Goal: Task Accomplishment & Management: Manage account settings

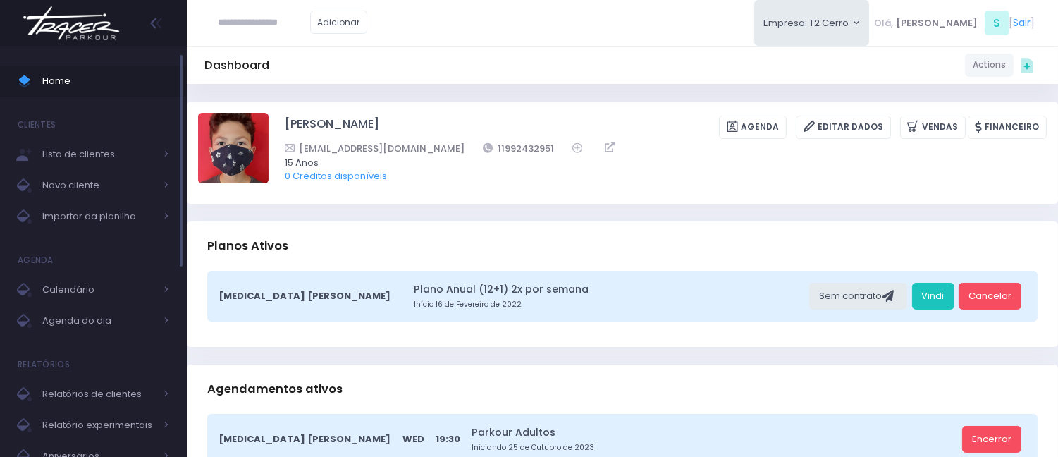
drag, startPoint x: 0, startPoint y: 0, endPoint x: 167, endPoint y: 78, distance: 184.2
click at [167, 78] on span "Home" at bounding box center [105, 81] width 127 height 18
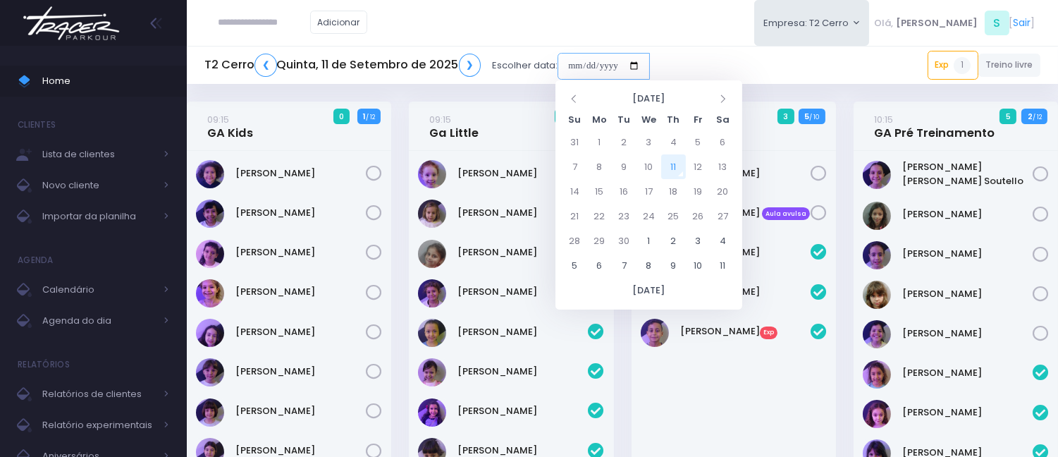
click at [570, 59] on input "date" at bounding box center [604, 66] width 92 height 27
click at [870, 8] on button "Empresa: T2 Cerro" at bounding box center [812, 23] width 116 height 46
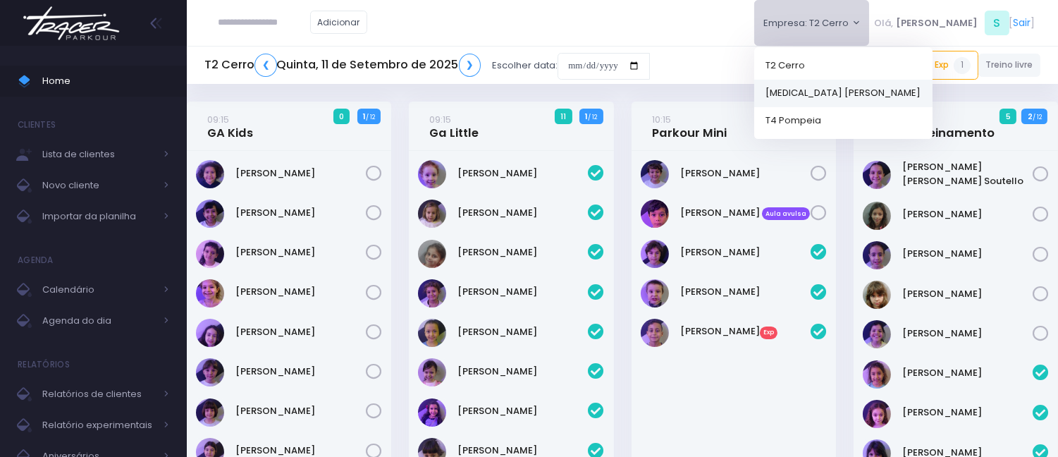
click at [840, 90] on link "[MEDICAL_DATA] [PERSON_NAME]" at bounding box center [843, 92] width 178 height 27
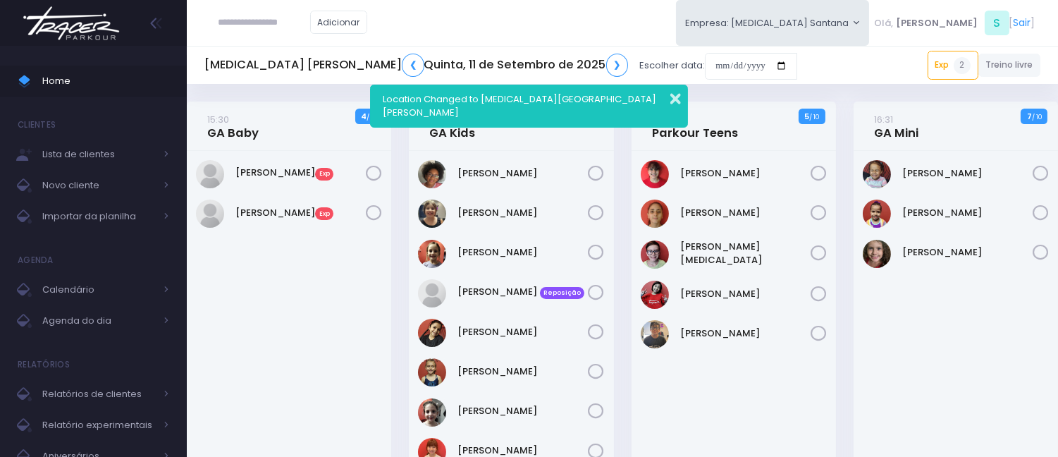
click at [672, 90] on button "button" at bounding box center [666, 97] width 28 height 16
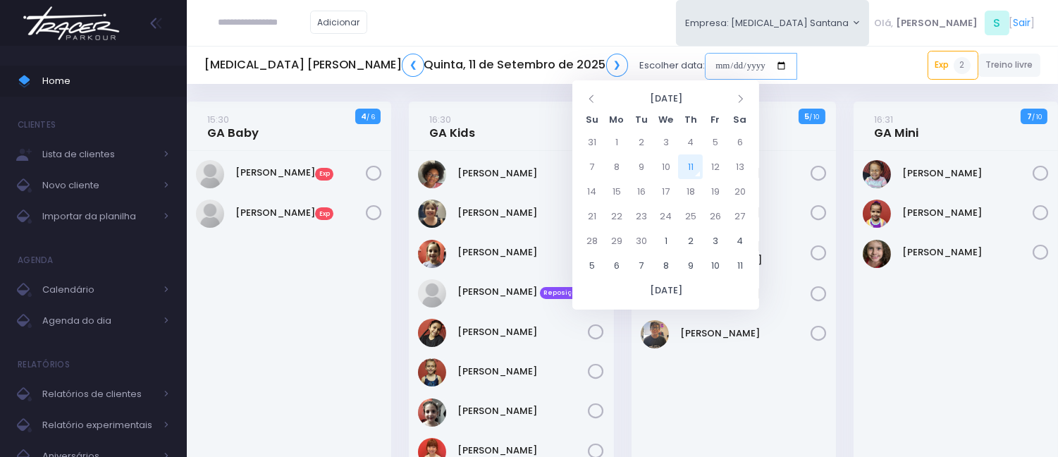
click at [705, 64] on input "date" at bounding box center [751, 66] width 92 height 27
click at [736, 165] on td "13" at bounding box center [740, 166] width 25 height 25
type input "**********"
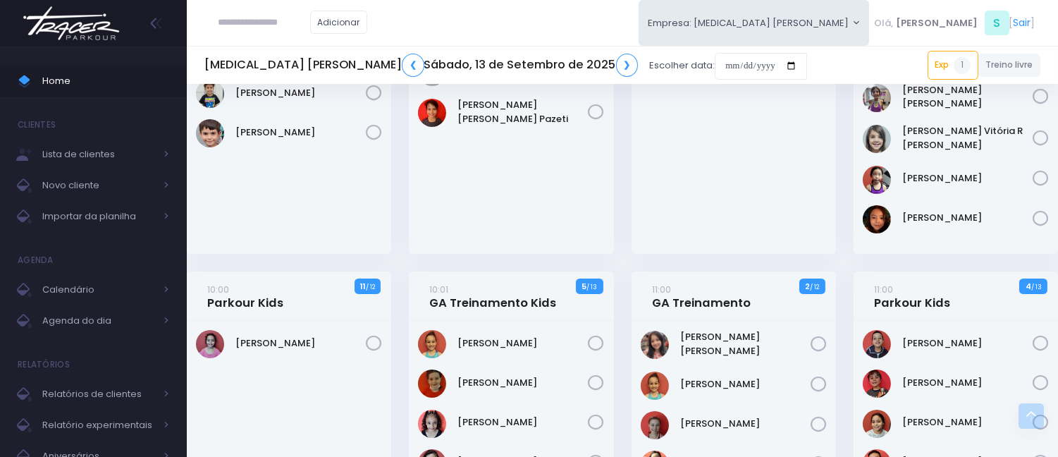
scroll to position [156, 0]
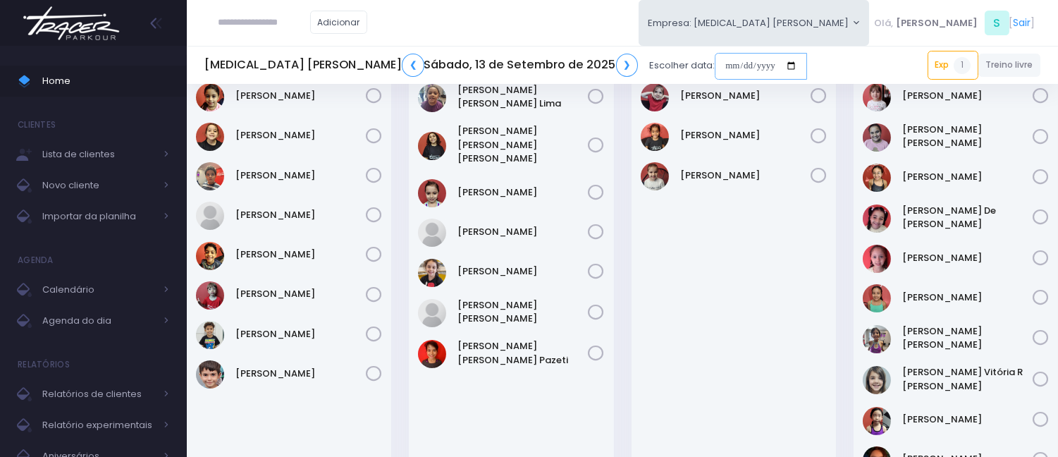
click at [715, 66] on input "date" at bounding box center [761, 66] width 92 height 27
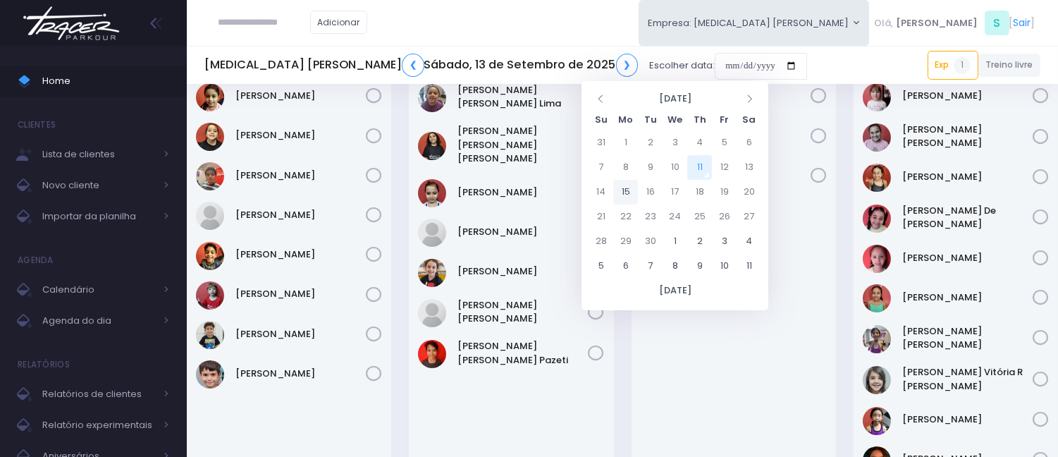
click at [629, 193] on td "15" at bounding box center [625, 192] width 25 height 25
type input "**********"
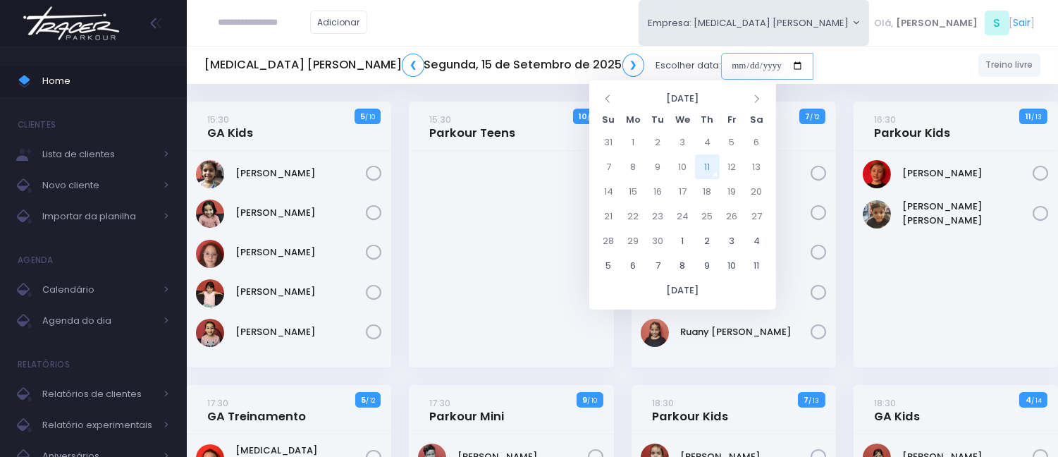
click at [721, 60] on input "date" at bounding box center [767, 66] width 92 height 27
click at [763, 166] on td "13" at bounding box center [756, 166] width 25 height 25
type input "**********"
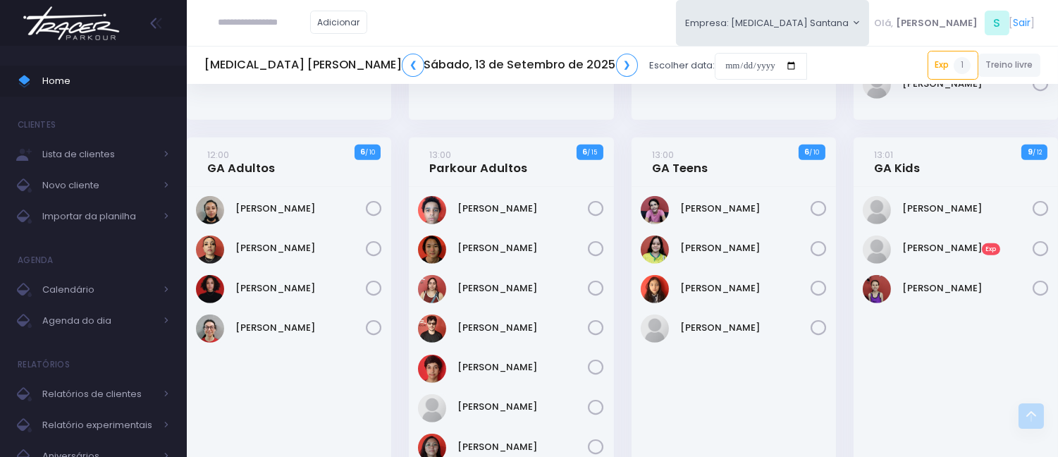
scroll to position [1018, 0]
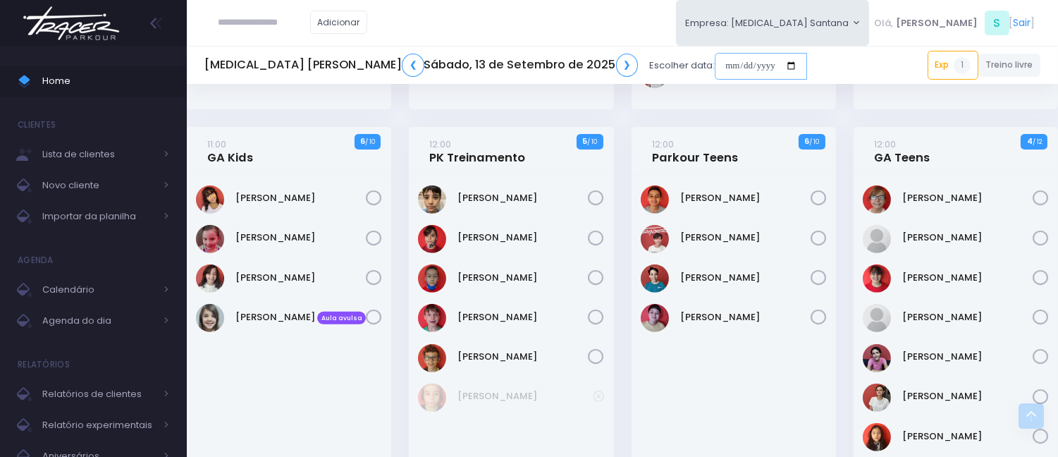
click at [715, 62] on input "date" at bounding box center [761, 66] width 92 height 27
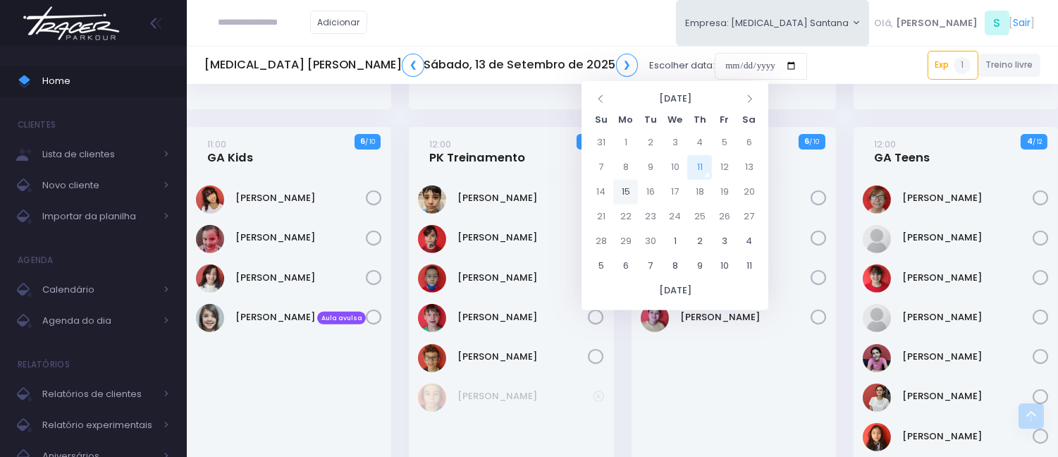
click at [630, 190] on td "15" at bounding box center [625, 192] width 25 height 25
type input "**********"
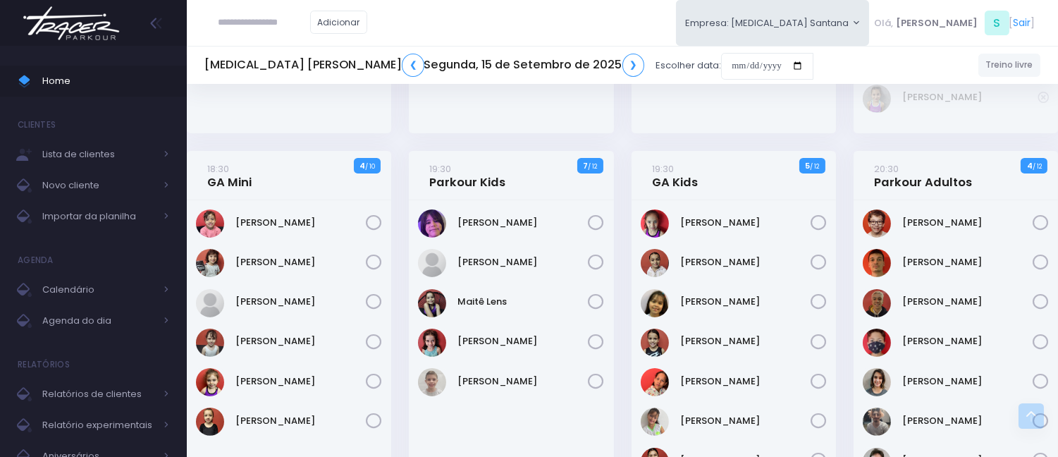
scroll to position [783, 0]
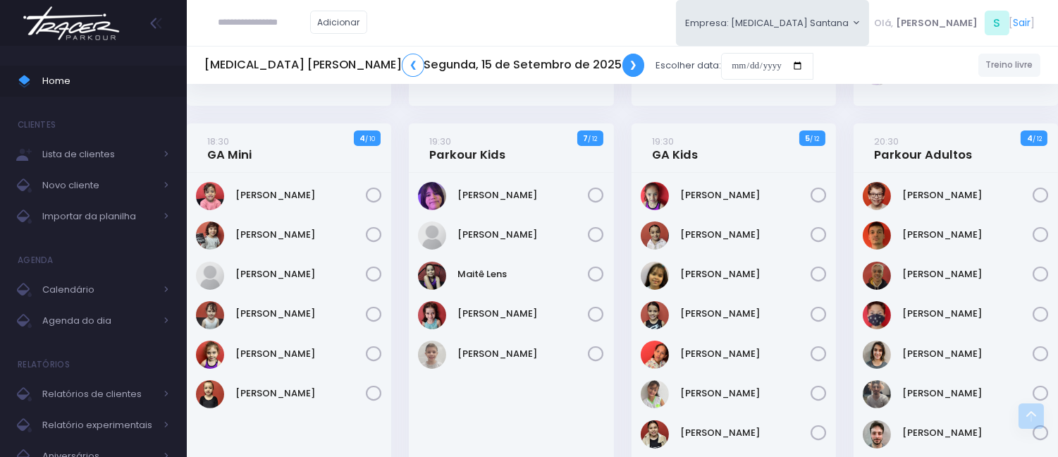
click at [622, 55] on link "❯" at bounding box center [633, 65] width 23 height 23
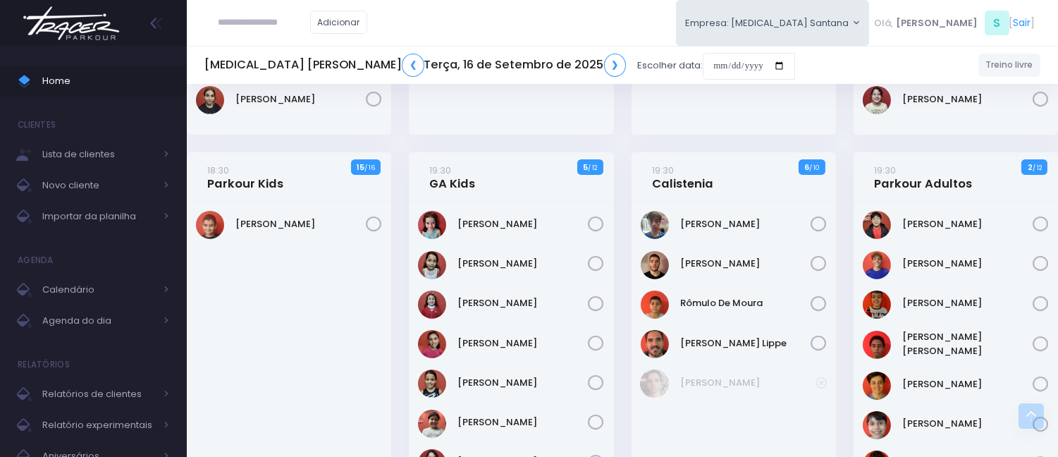
scroll to position [783, 0]
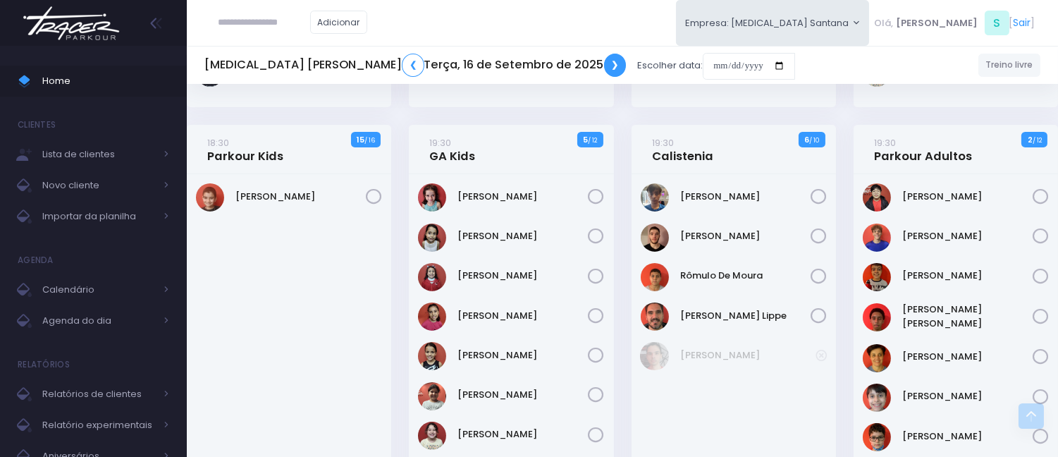
click at [604, 66] on link "❯" at bounding box center [615, 65] width 23 height 23
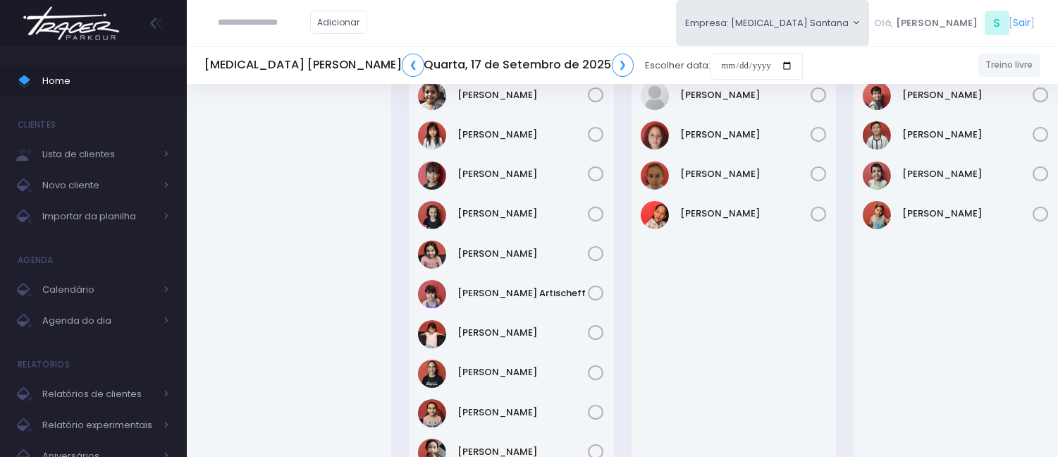
click at [818, 315] on div "Larissa Teodoro Dangebel De Oliveira" at bounding box center [734, 280] width 204 height 415
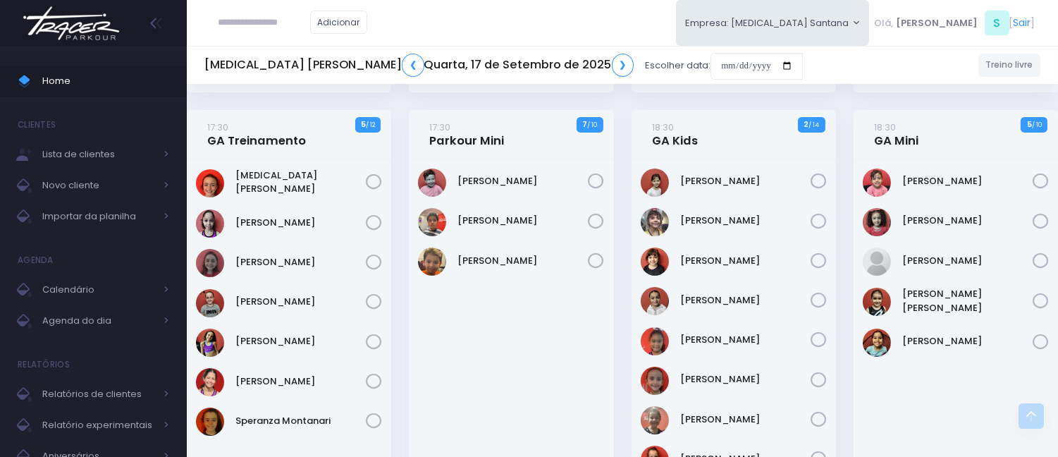
scroll to position [469, 0]
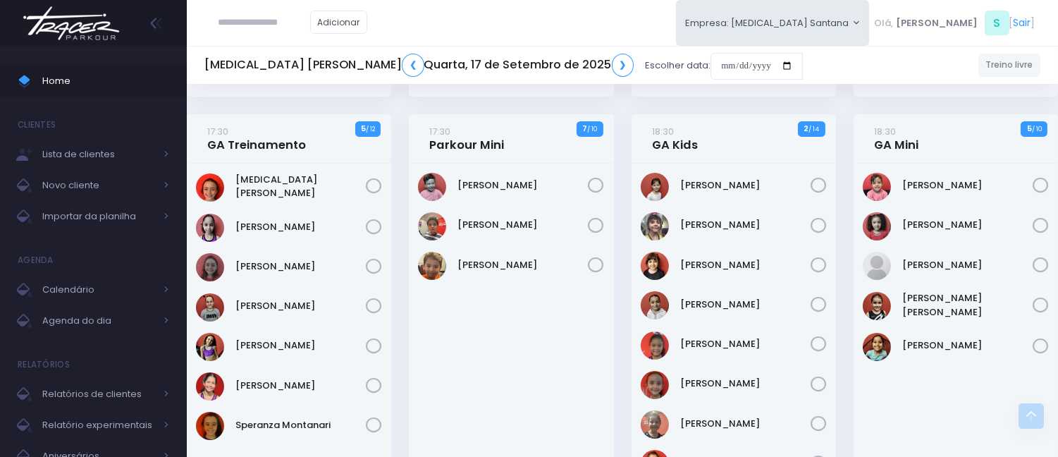
click at [619, 9] on div "Adicionar Empresa: T3 Santana T2 Cerro T3 Santana T4 Pompeia Olá, S" at bounding box center [622, 23] width 871 height 46
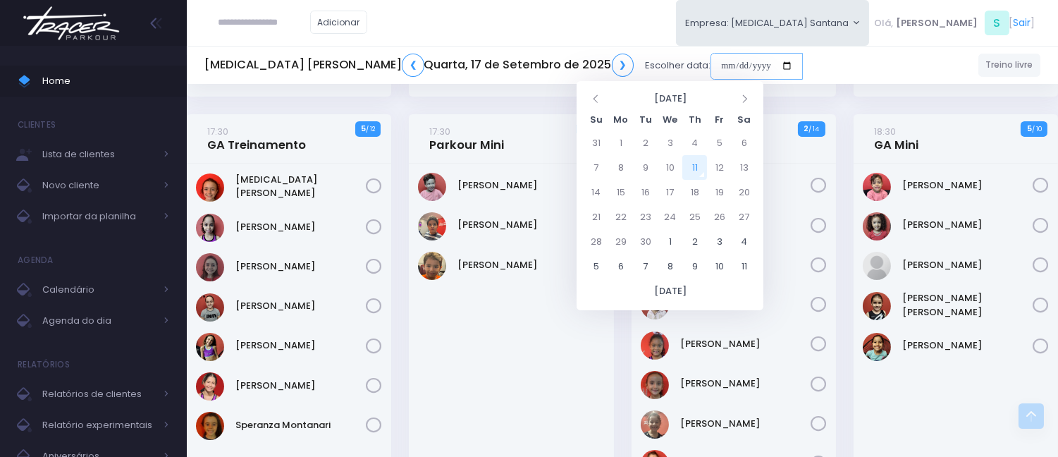
click at [711, 58] on input "date" at bounding box center [757, 66] width 92 height 27
click at [735, 171] on td "13" at bounding box center [744, 167] width 25 height 25
type input "**********"
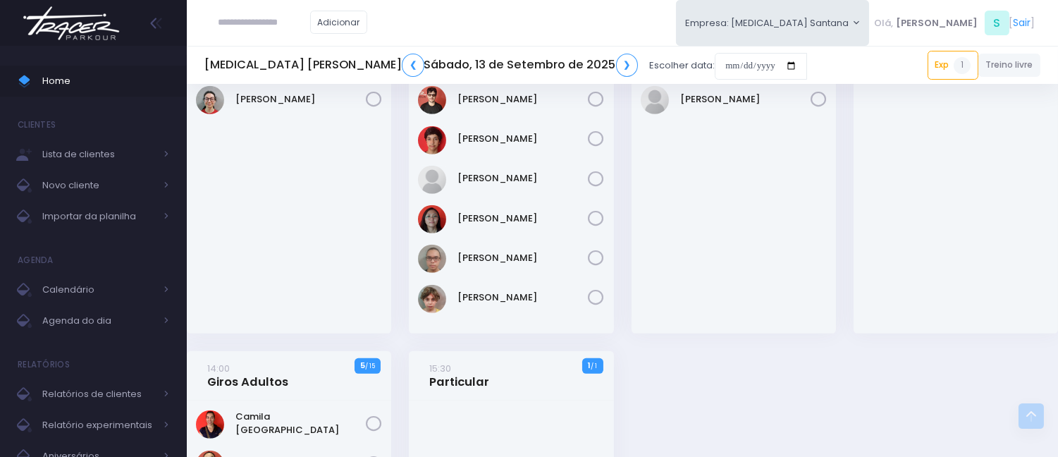
scroll to position [1645, 0]
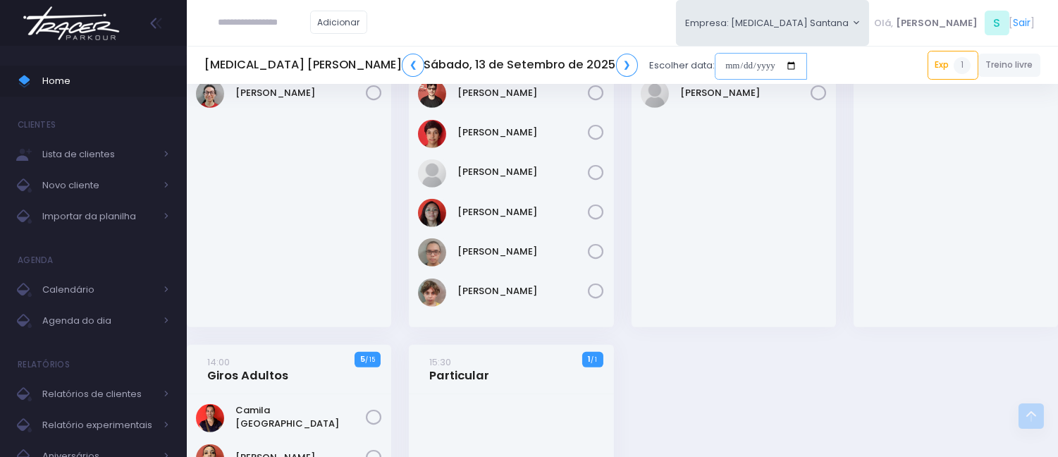
click at [715, 58] on input "date" at bounding box center [761, 66] width 92 height 27
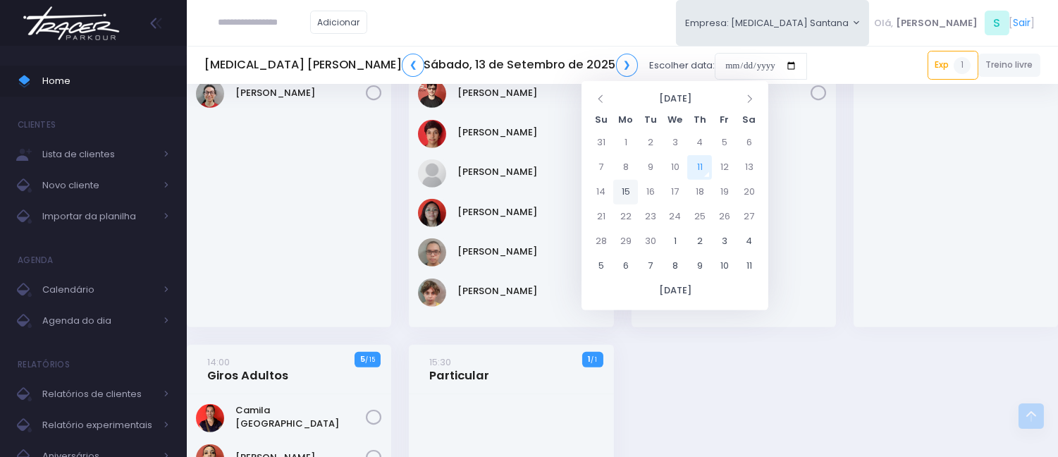
click at [626, 195] on td "15" at bounding box center [625, 192] width 25 height 25
type input "**********"
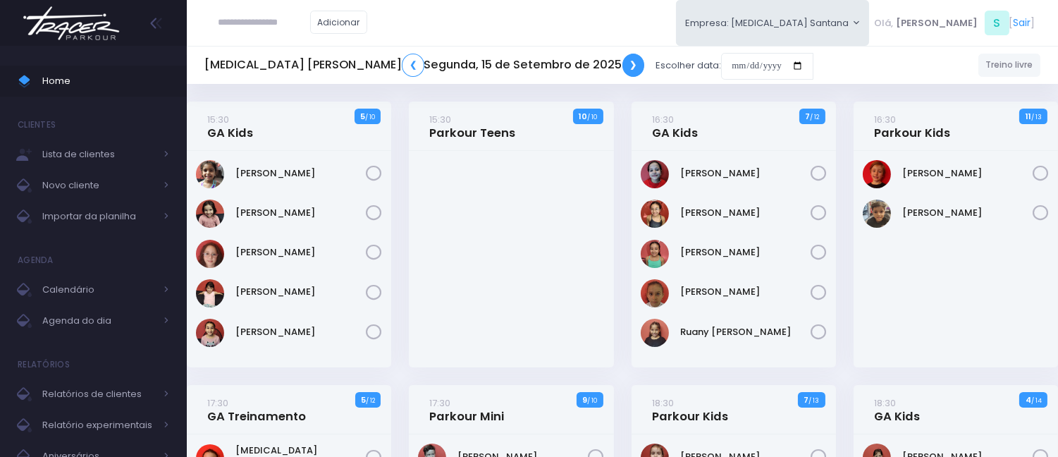
click link "❯"
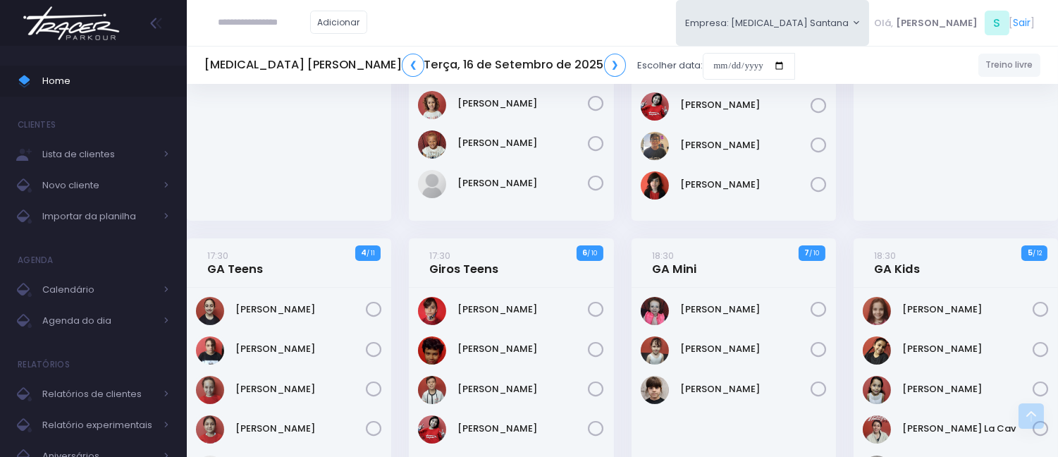
scroll to position [391, 0]
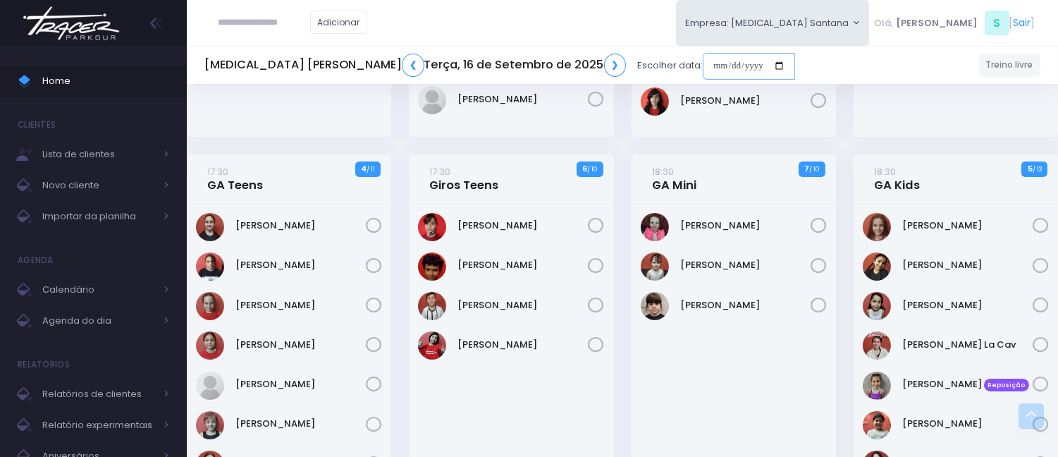
click at [703, 66] on input "date" at bounding box center [749, 66] width 92 height 27
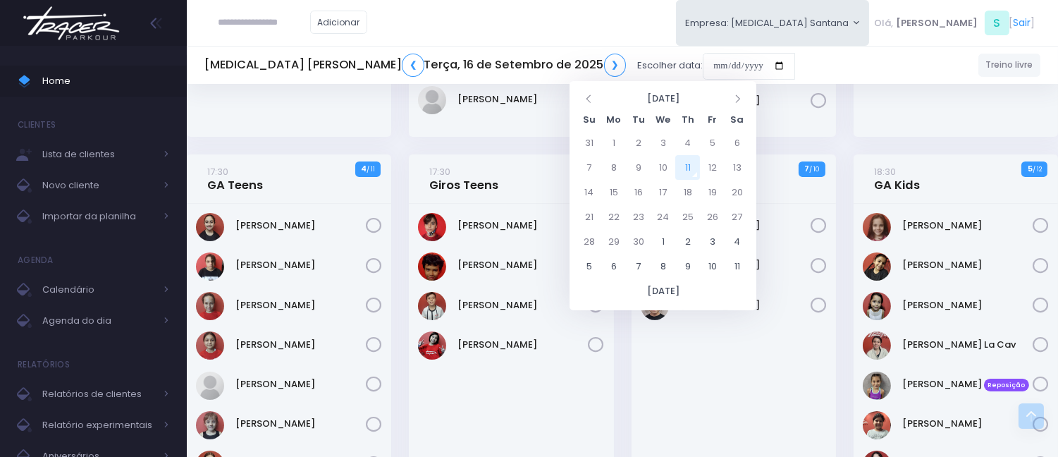
click at [688, 166] on td "11" at bounding box center [687, 167] width 25 height 25
type input "**********"
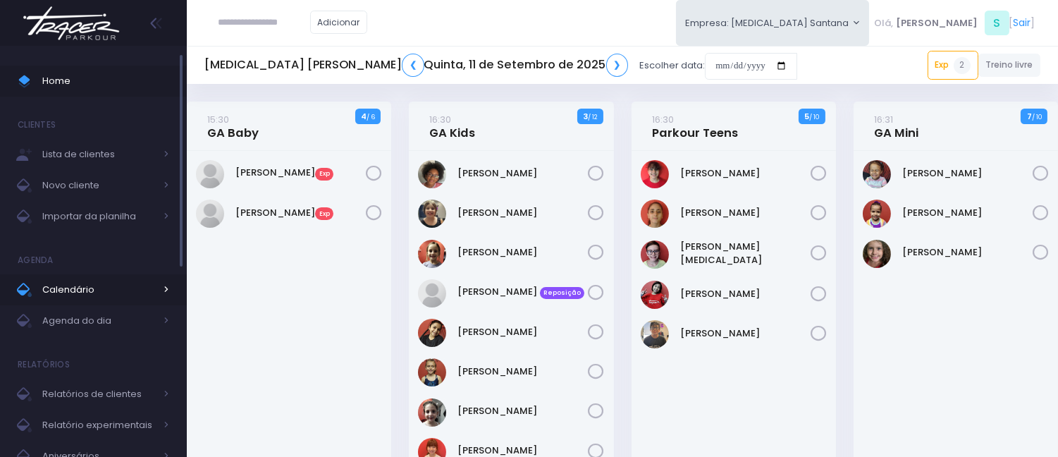
click at [117, 281] on span "Calendário" at bounding box center [98, 290] width 113 height 18
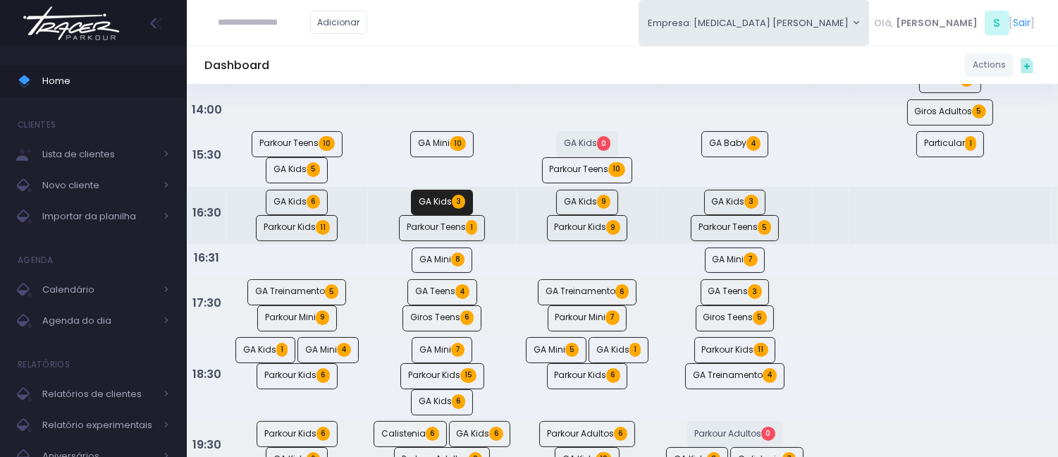
scroll to position [391, 0]
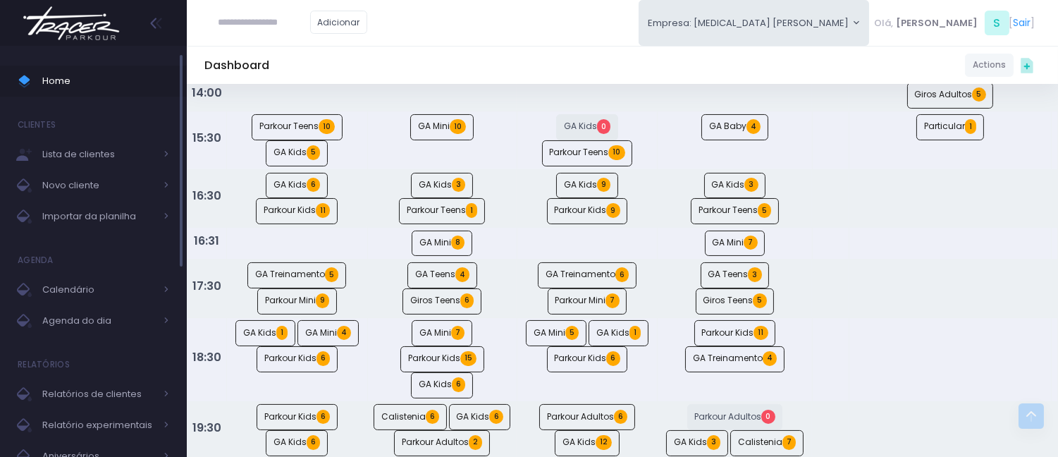
click at [136, 87] on span "Home" at bounding box center [105, 81] width 127 height 18
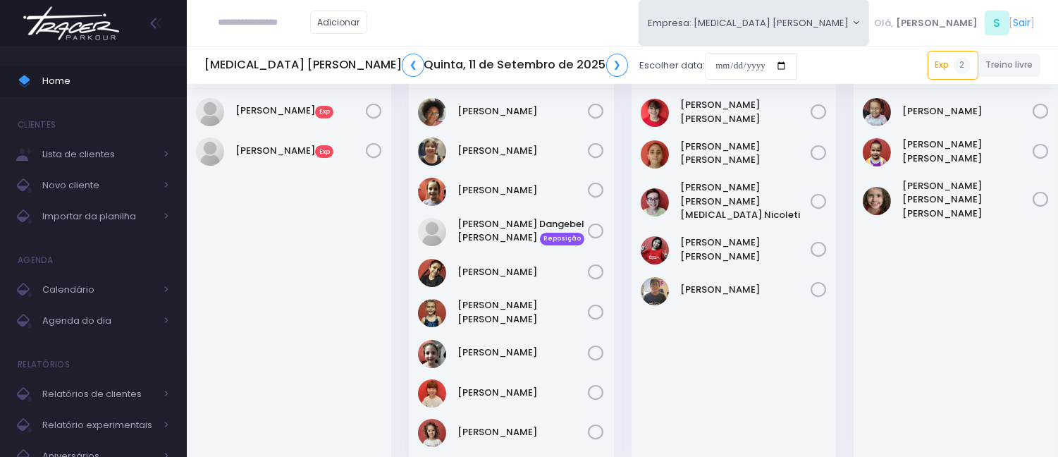
scroll to position [469, 0]
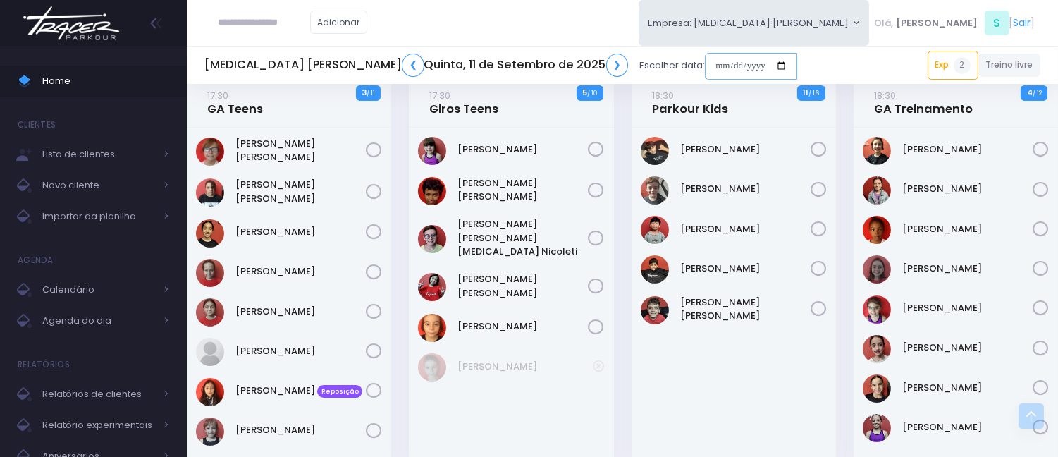
click at [705, 71] on input "date" at bounding box center [751, 66] width 92 height 27
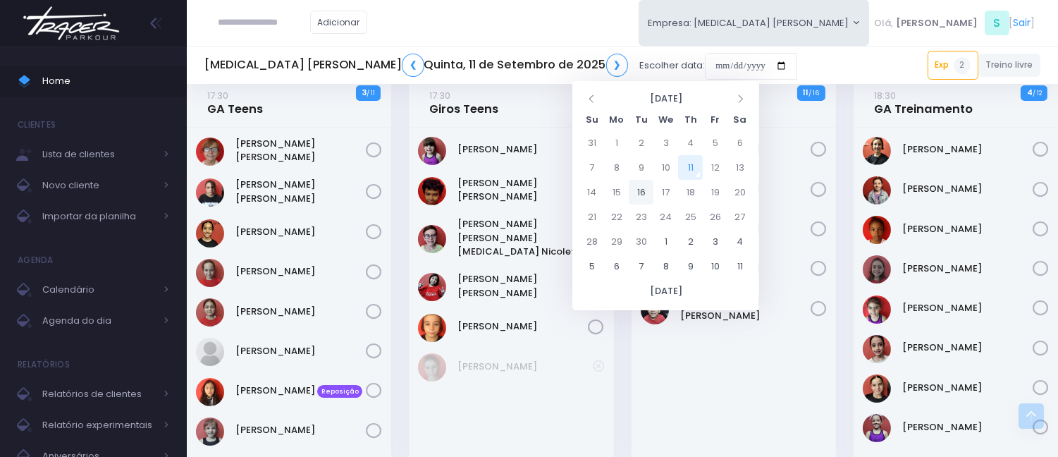
click at [642, 196] on td "16" at bounding box center [641, 192] width 25 height 25
type input "**********"
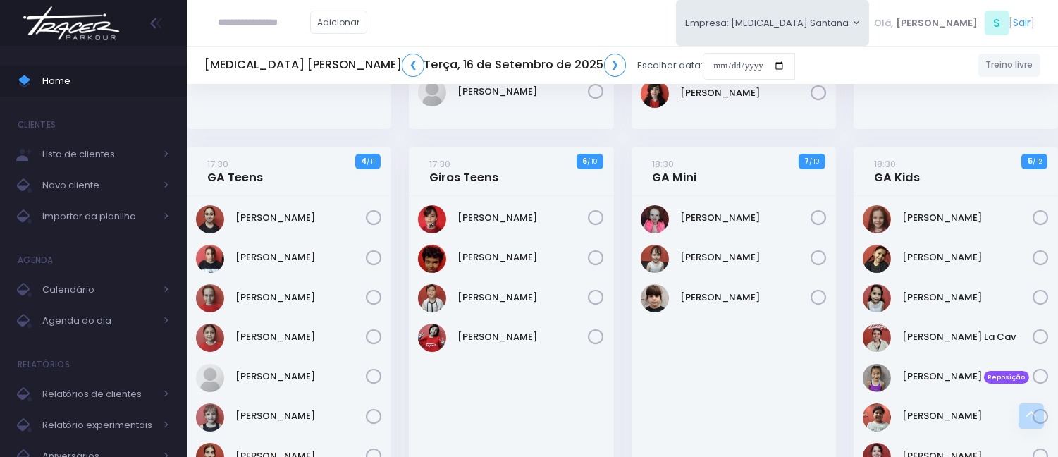
scroll to position [313, 0]
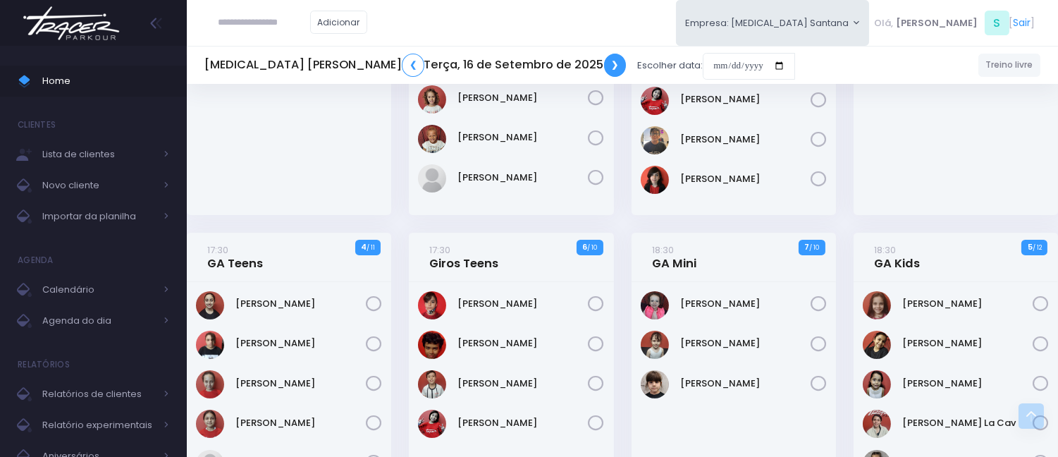
click at [604, 65] on link "❯" at bounding box center [615, 65] width 23 height 23
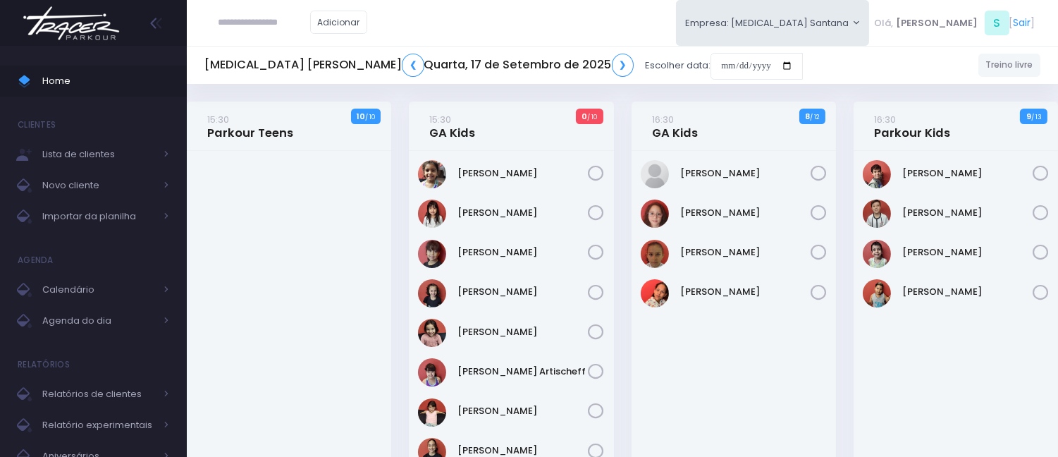
click at [265, 15] on input "text" at bounding box center [265, 22] width 92 height 27
paste input "**********"
click at [256, 19] on input "**********" at bounding box center [265, 22] width 92 height 27
type input "*********"
click input "submit" at bounding box center [0, 0] width 0 height 0
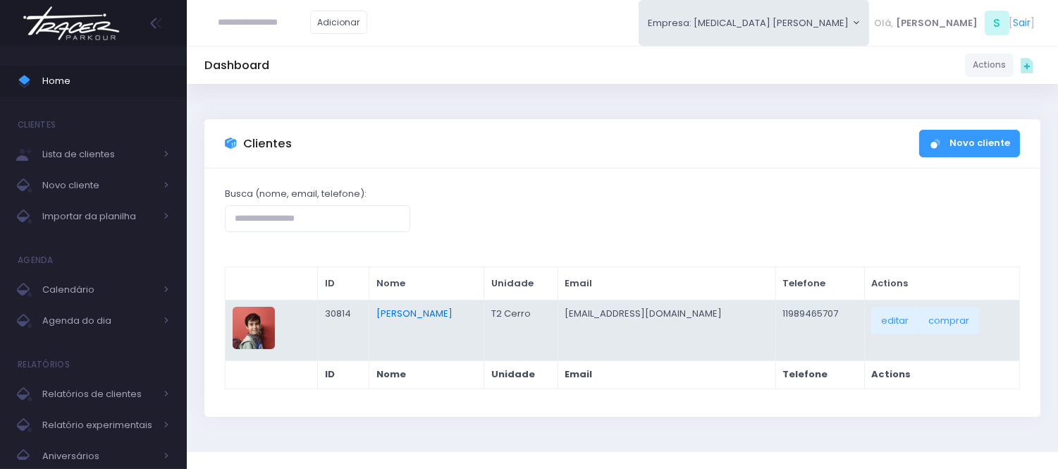
click at [418, 311] on link "[PERSON_NAME]" at bounding box center [414, 313] width 76 height 13
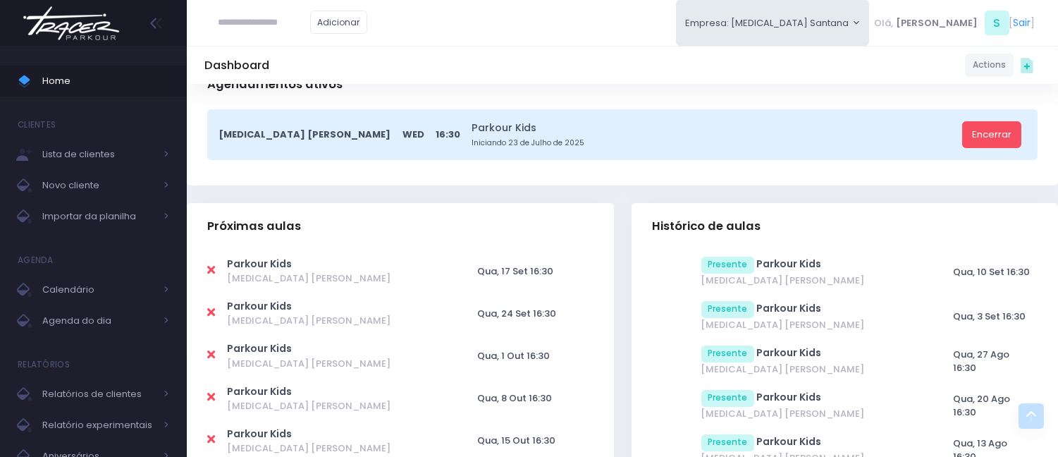
scroll to position [313, 0]
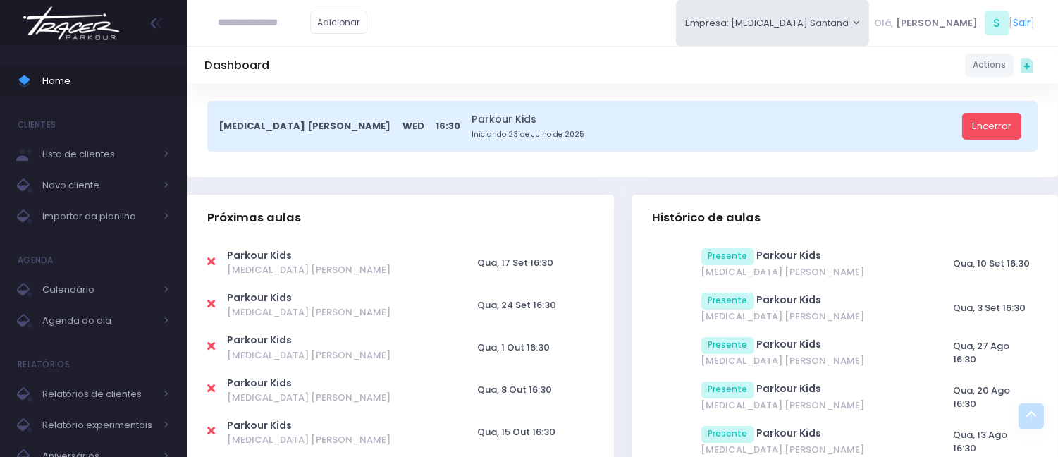
click at [207, 256] on icon at bounding box center [211, 261] width 8 height 11
type input "**********"
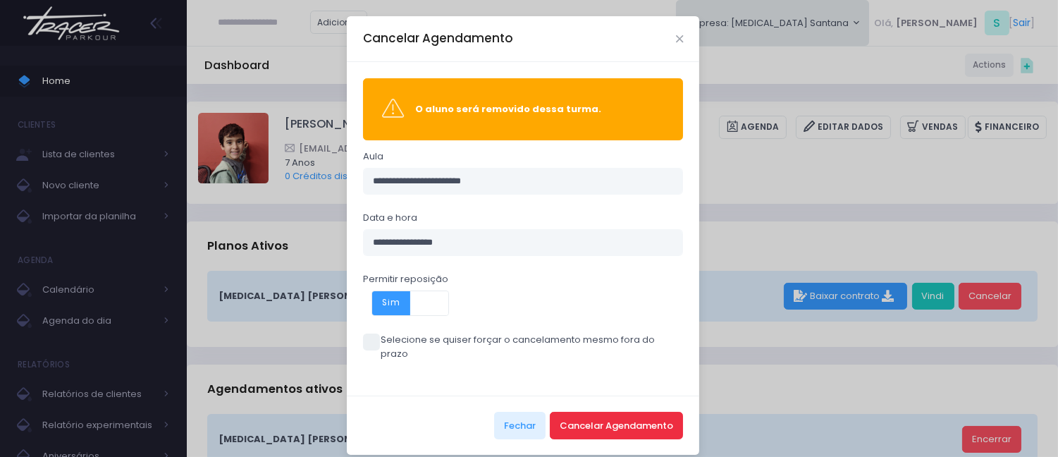
click at [580, 412] on button "Cancelar Agendamento" at bounding box center [616, 425] width 133 height 27
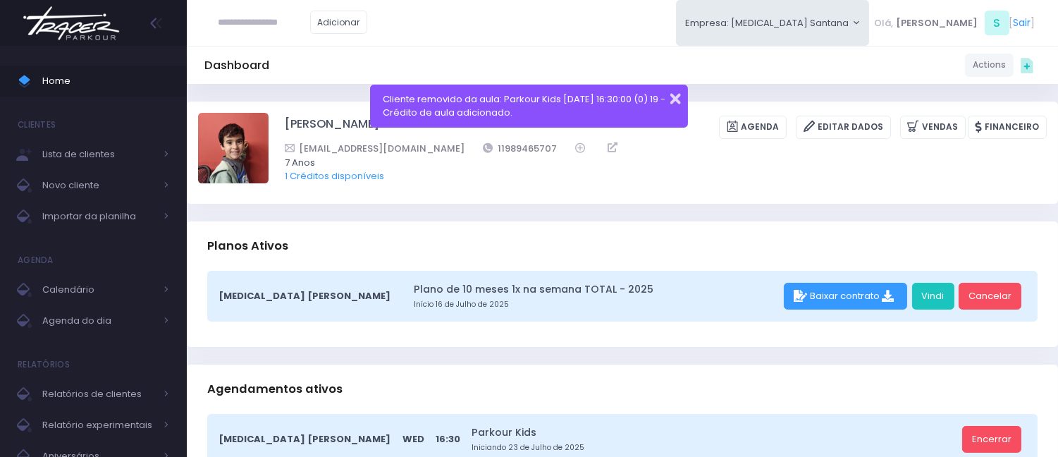
click at [670, 97] on button "button" at bounding box center [666, 97] width 28 height 16
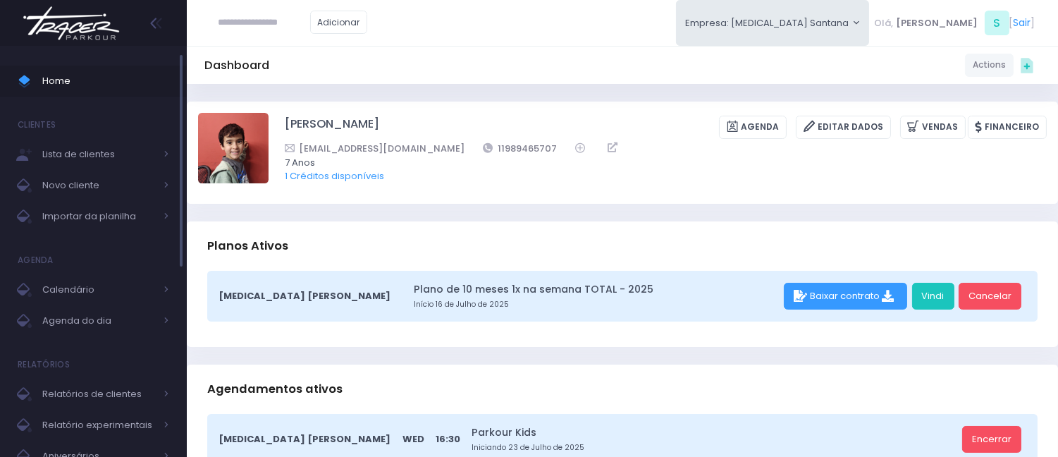
click at [79, 83] on span "Home" at bounding box center [105, 81] width 127 height 18
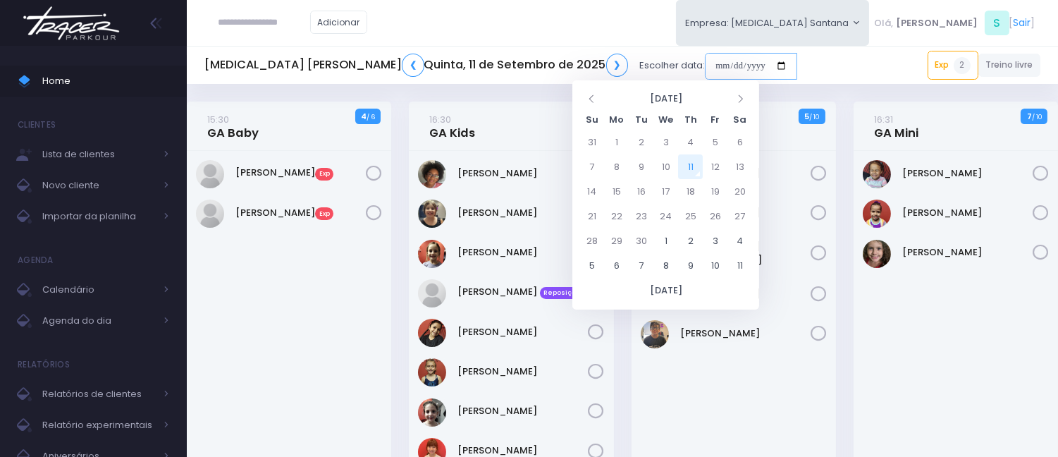
click at [705, 68] on input "date" at bounding box center [751, 66] width 92 height 27
click at [618, 186] on td "15" at bounding box center [616, 191] width 25 height 25
type input "**********"
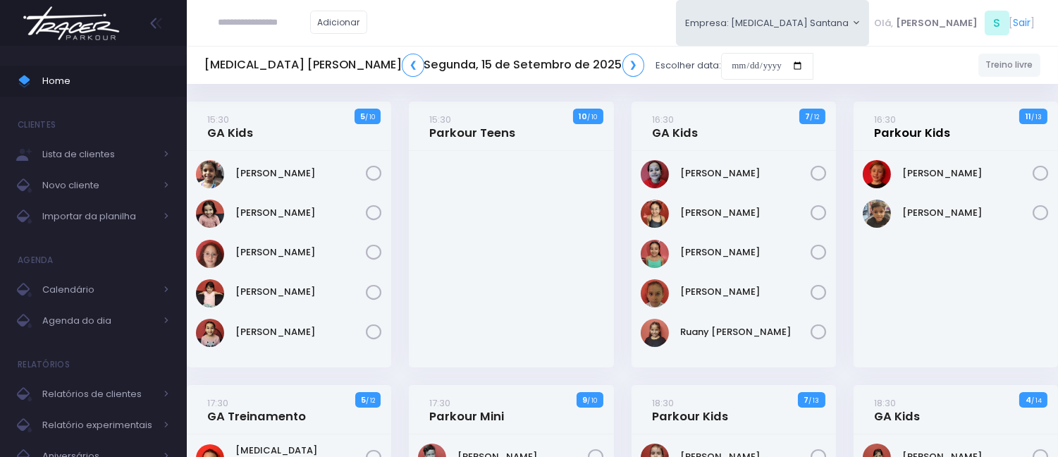
click at [913, 127] on link "16:30 Parkour Kids" at bounding box center [912, 126] width 76 height 28
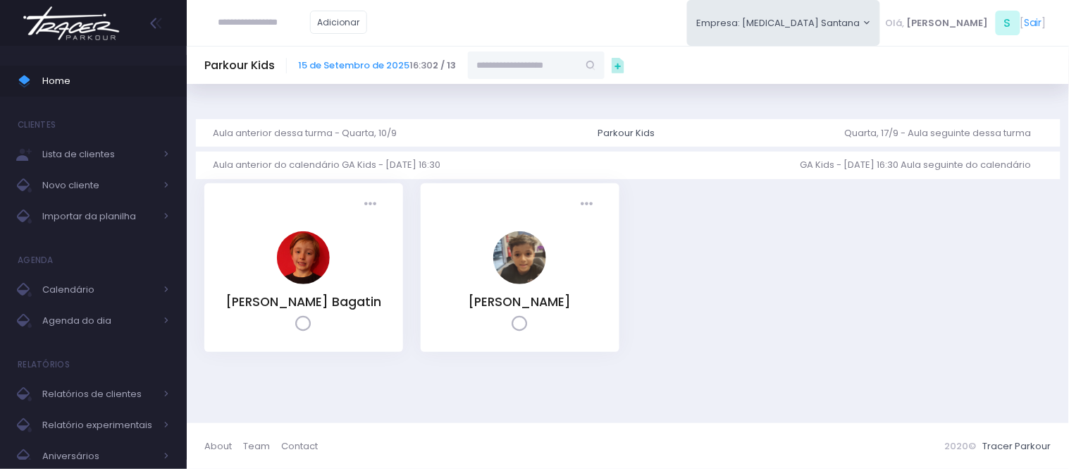
click at [524, 75] on input "text" at bounding box center [523, 64] width 110 height 27
click at [544, 85] on link "[PERSON_NAME]" at bounding box center [537, 90] width 82 height 14
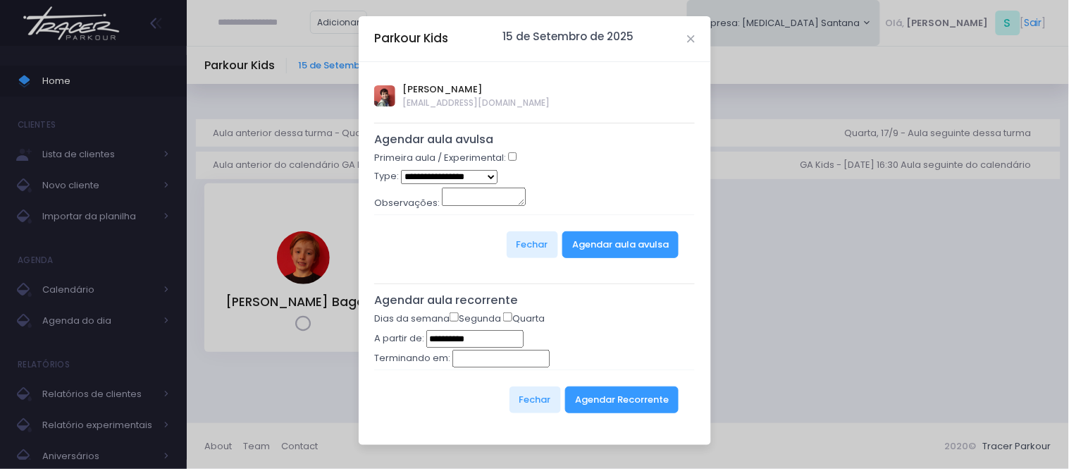
type input "**********"
click at [450, 179] on select "**********" at bounding box center [449, 177] width 97 height 14
select select "*"
click at [401, 170] on select "**********" at bounding box center [449, 177] width 97 height 14
click at [606, 242] on button "Agendar aula avulsa" at bounding box center [621, 244] width 116 height 27
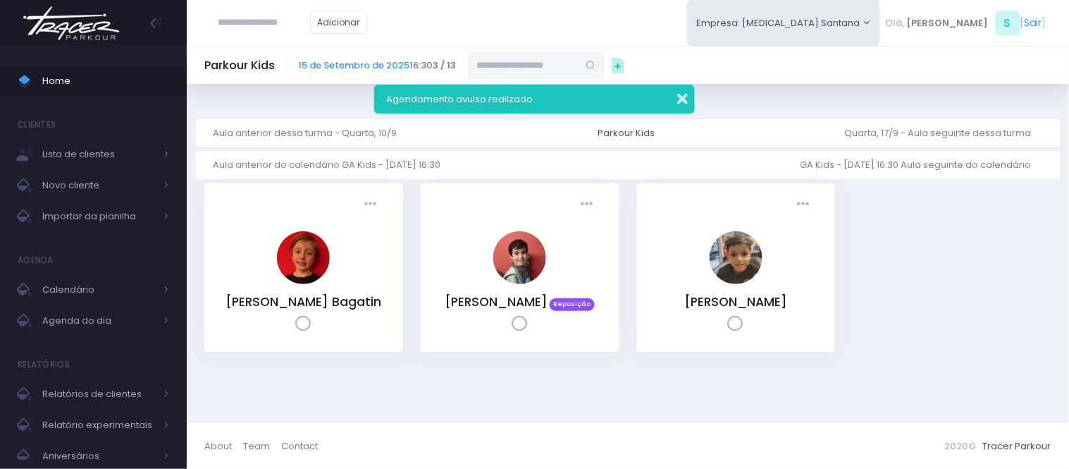
click at [680, 101] on button "button" at bounding box center [673, 97] width 28 height 16
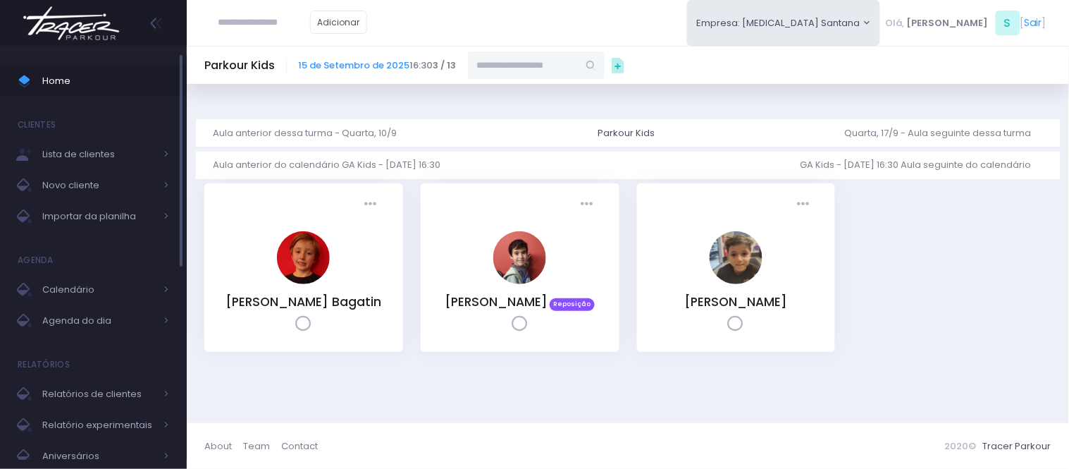
click at [160, 83] on span "Home" at bounding box center [105, 81] width 127 height 18
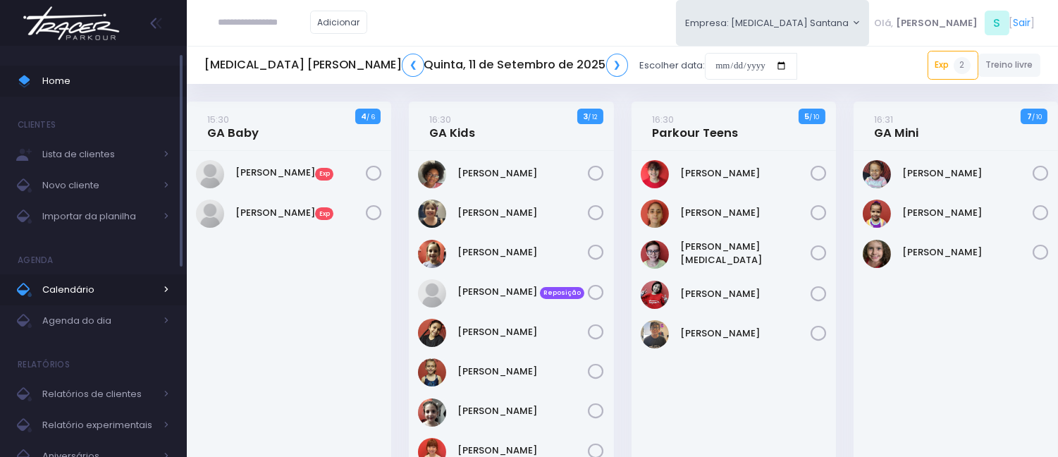
click at [104, 293] on span "Calendário" at bounding box center [98, 290] width 113 height 18
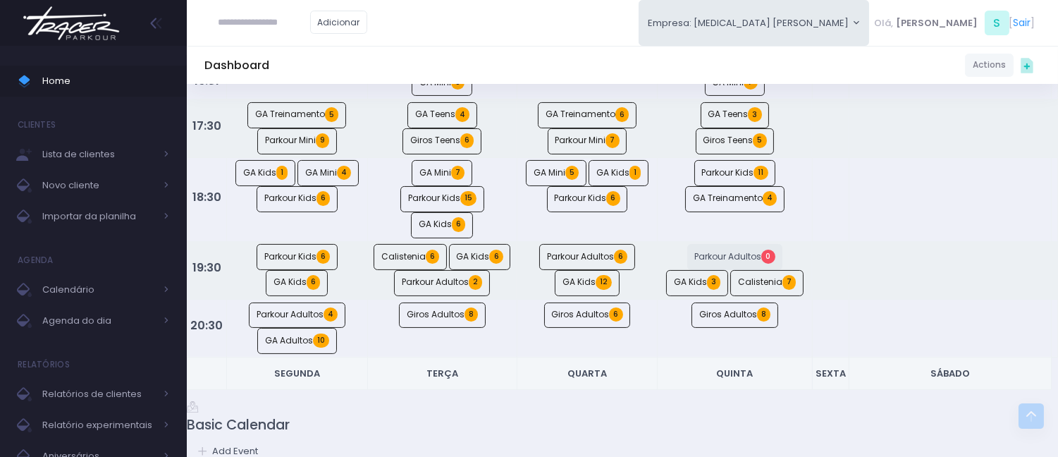
scroll to position [627, 0]
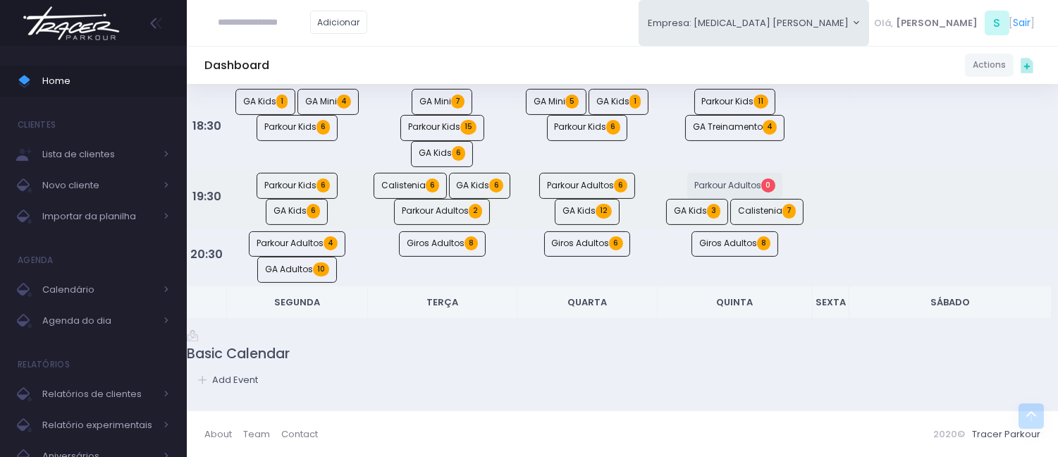
click at [593, 306] on th "Quarta" at bounding box center [587, 302] width 141 height 33
click at [99, 79] on span "Home" at bounding box center [105, 81] width 127 height 18
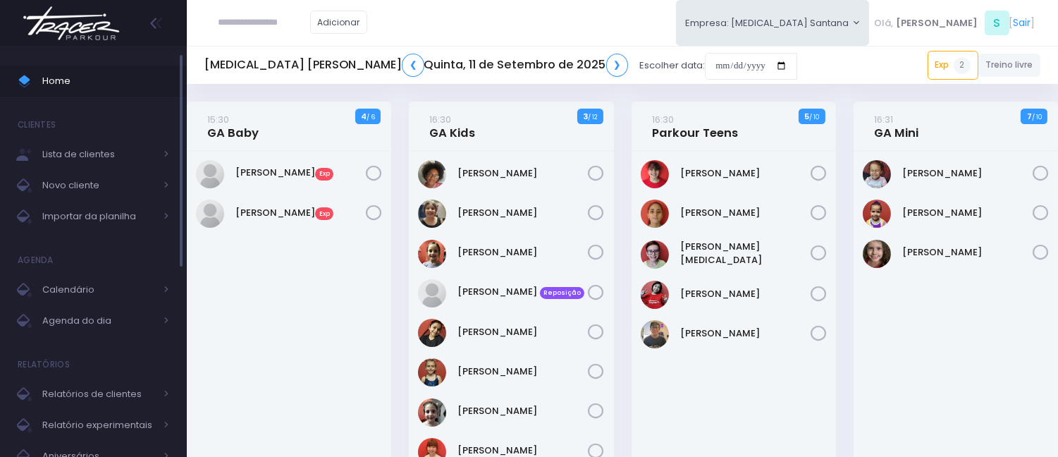
click at [71, 75] on span "Home" at bounding box center [105, 81] width 127 height 18
click at [106, 299] on link "Calendário" at bounding box center [93, 289] width 187 height 31
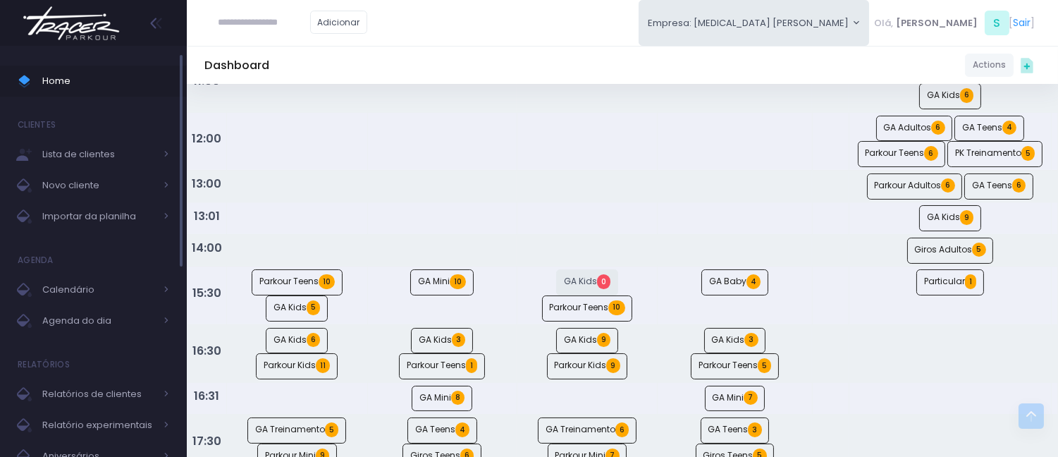
scroll to position [235, 0]
click at [81, 80] on span "Home" at bounding box center [105, 81] width 127 height 18
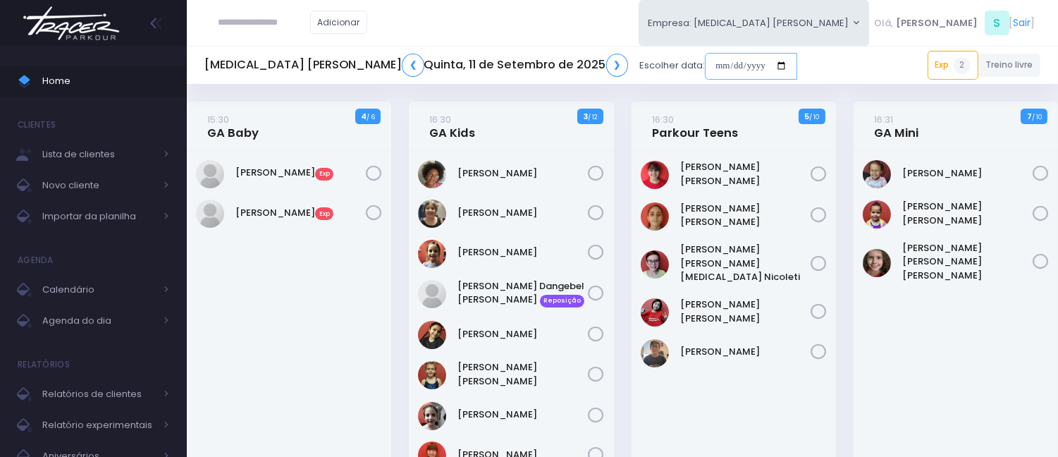
click at [705, 66] on input "date" at bounding box center [751, 66] width 92 height 27
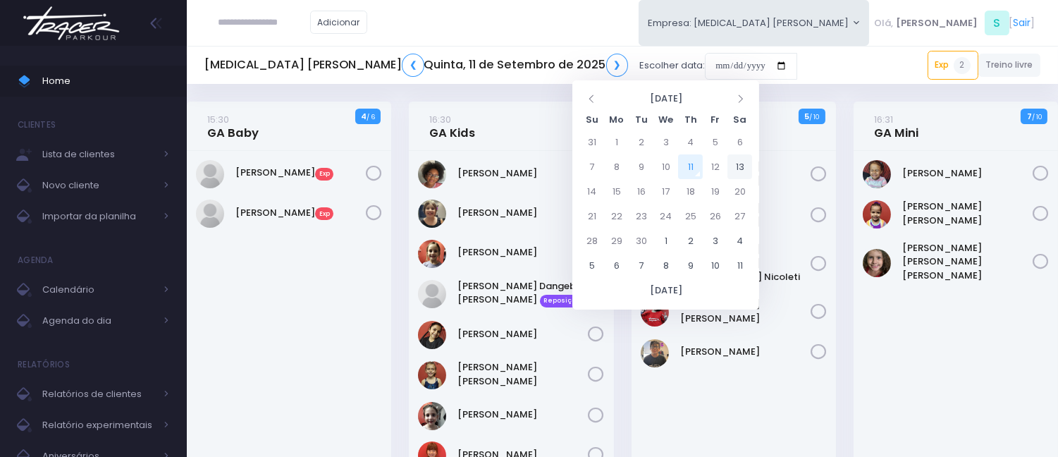
click at [734, 167] on td "13" at bounding box center [740, 166] width 25 height 25
type input "**********"
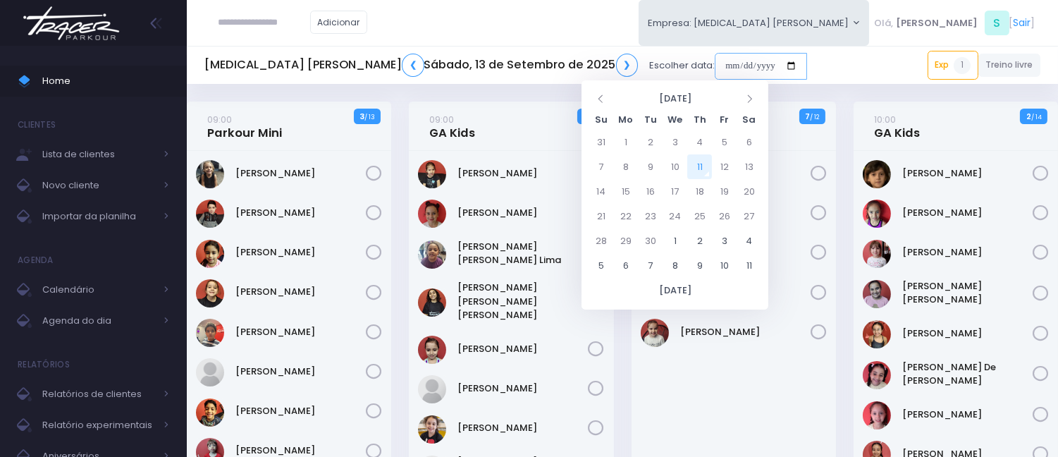
click at [715, 70] on input "date" at bounding box center [761, 66] width 92 height 27
click at [631, 185] on td "15" at bounding box center [625, 191] width 25 height 25
type input "**********"
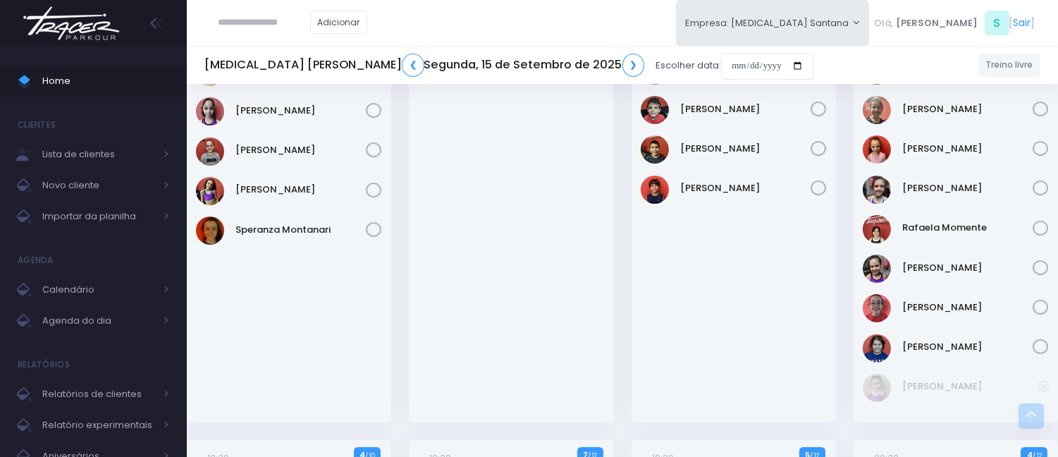
scroll to position [469, 0]
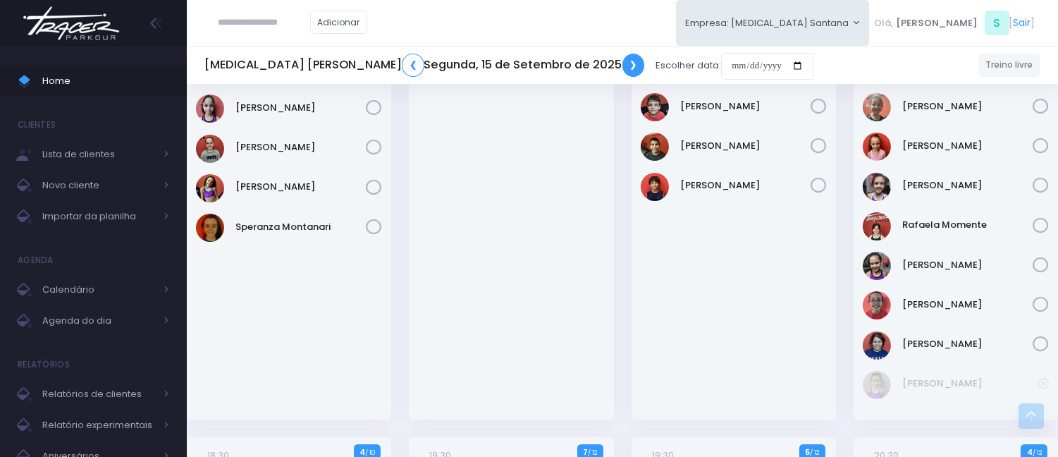
click at [622, 67] on link "❯" at bounding box center [633, 65] width 23 height 23
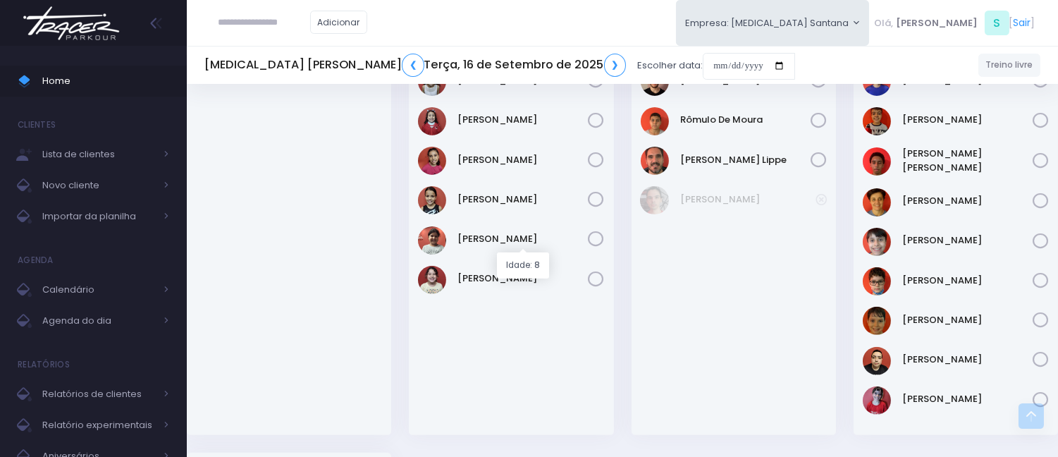
scroll to position [940, 0]
click at [604, 62] on link "❯" at bounding box center [615, 65] width 23 height 23
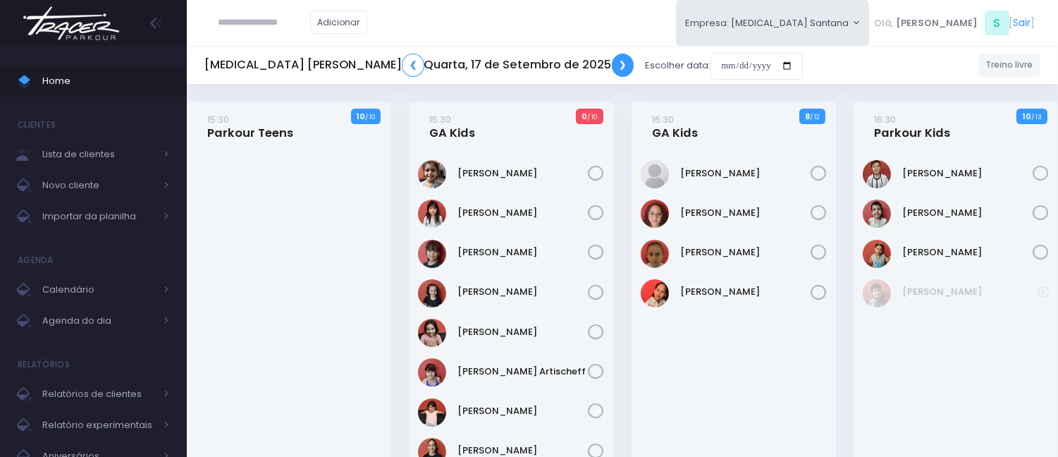
click at [612, 61] on link "❯" at bounding box center [623, 65] width 23 height 23
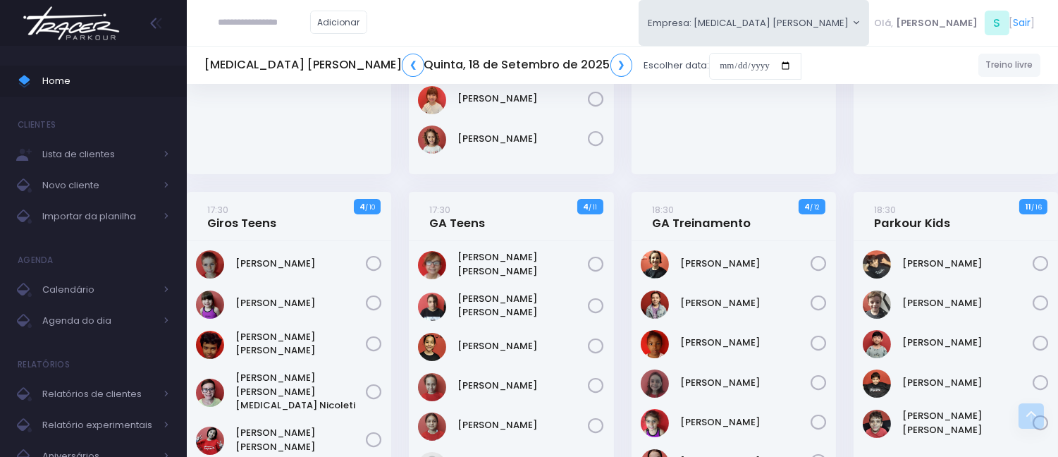
scroll to position [313, 0]
click at [709, 64] on input "date" at bounding box center [755, 66] width 92 height 27
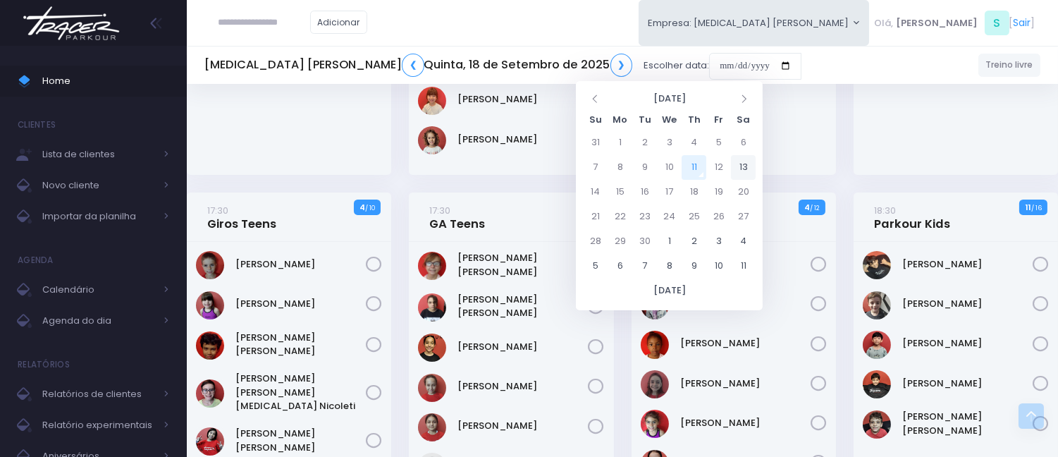
click at [744, 171] on td "13" at bounding box center [743, 167] width 25 height 25
type input "**********"
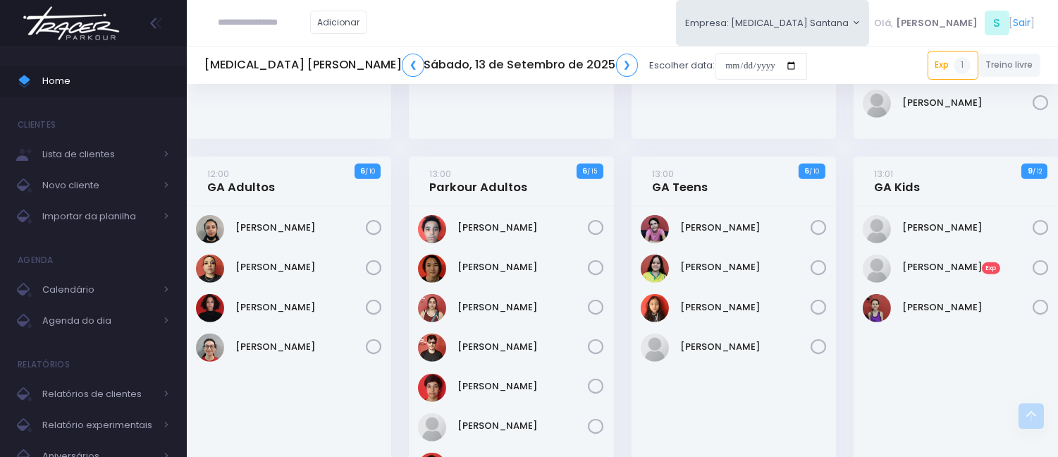
scroll to position [1410, 0]
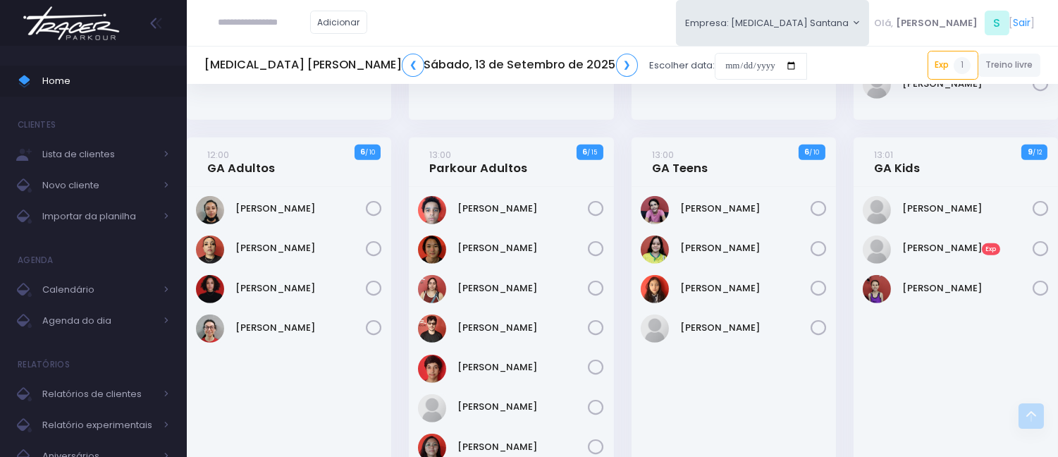
click at [259, 15] on input "text" at bounding box center [265, 22] width 92 height 27
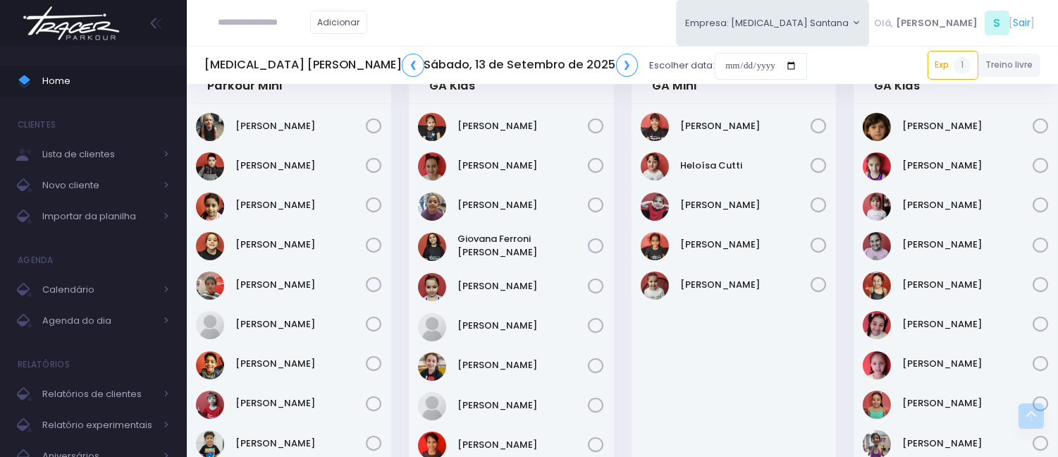
scroll to position [47, 0]
